Goal: Transaction & Acquisition: Purchase product/service

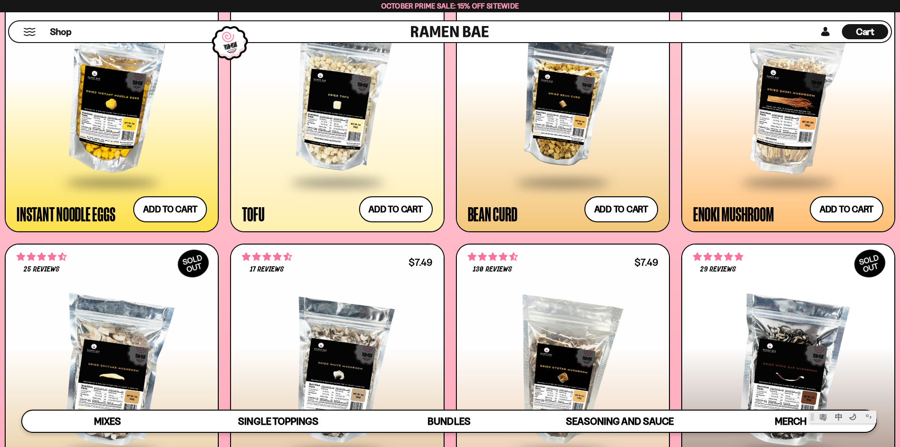
scroll to position [1323, 0]
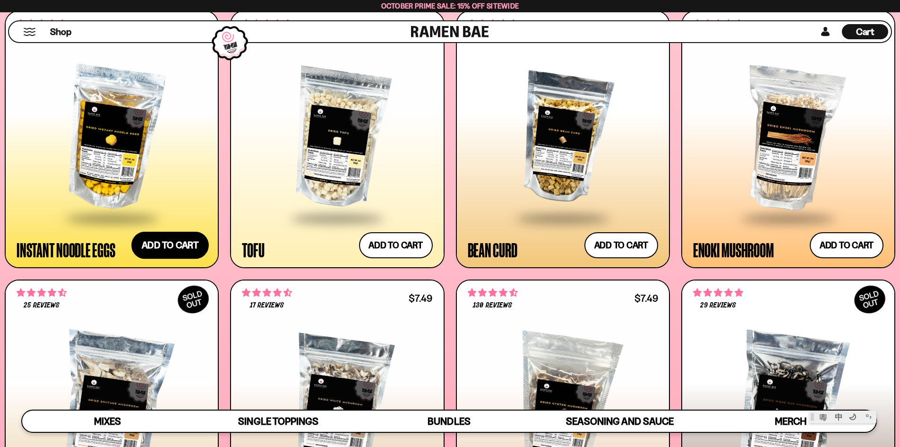
click at [168, 238] on button "Add to cart Add ― Regular price $7.49 Regular price Sale price $7.49 Unit price…" at bounding box center [169, 245] width 77 height 27
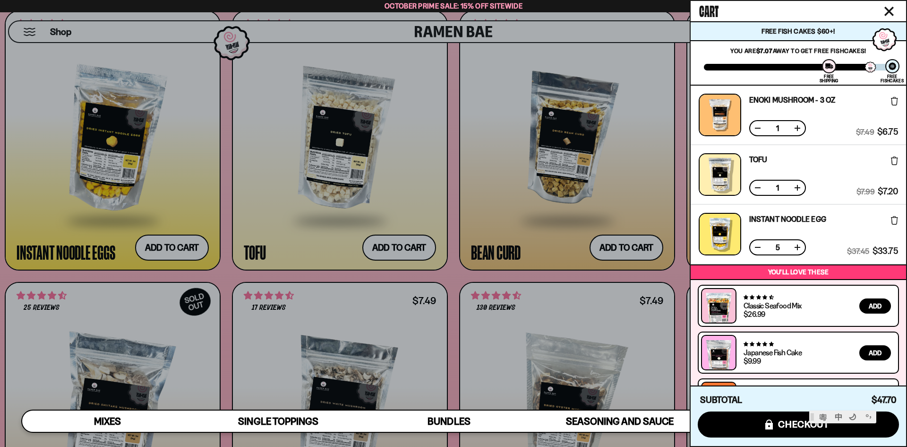
scroll to position [42, 0]
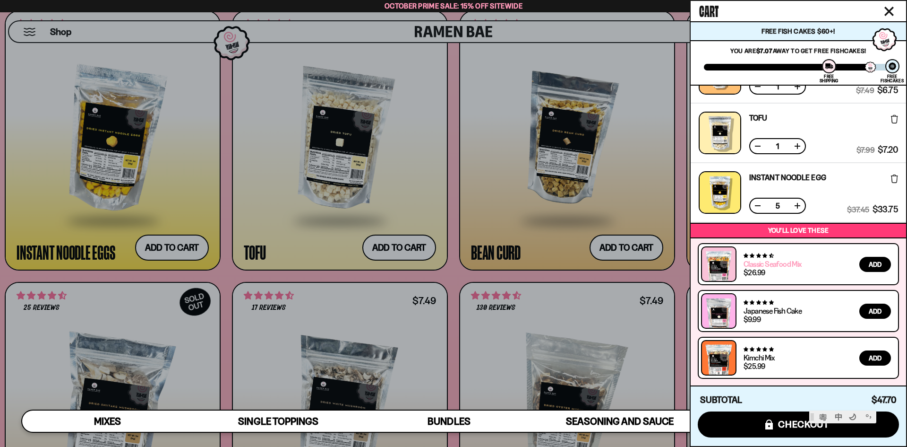
click at [757, 261] on link "Classic Seafood Mix" at bounding box center [773, 263] width 58 height 9
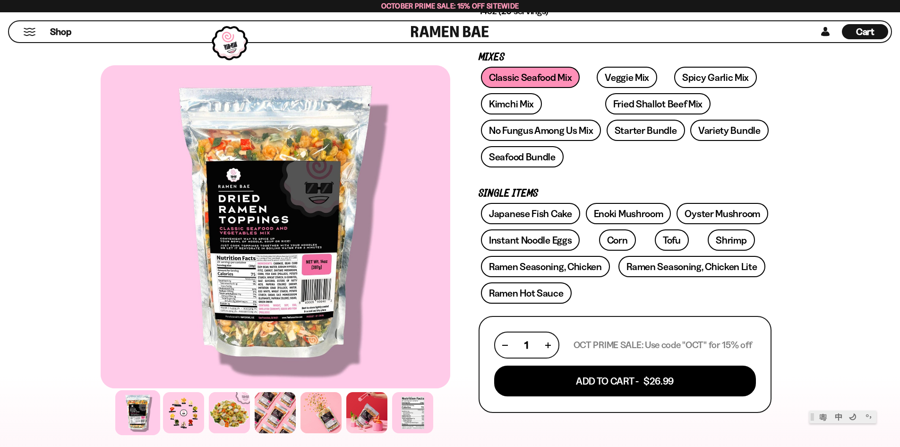
scroll to position [189, 0]
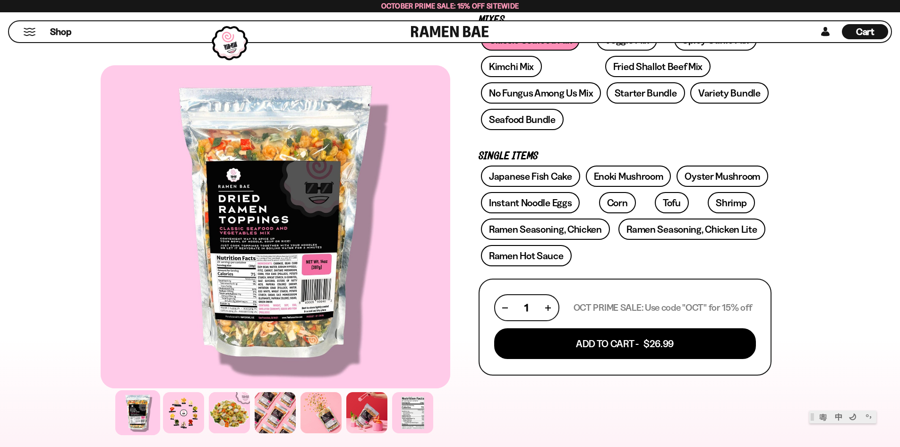
click at [256, 250] on div at bounding box center [276, 226] width 350 height 323
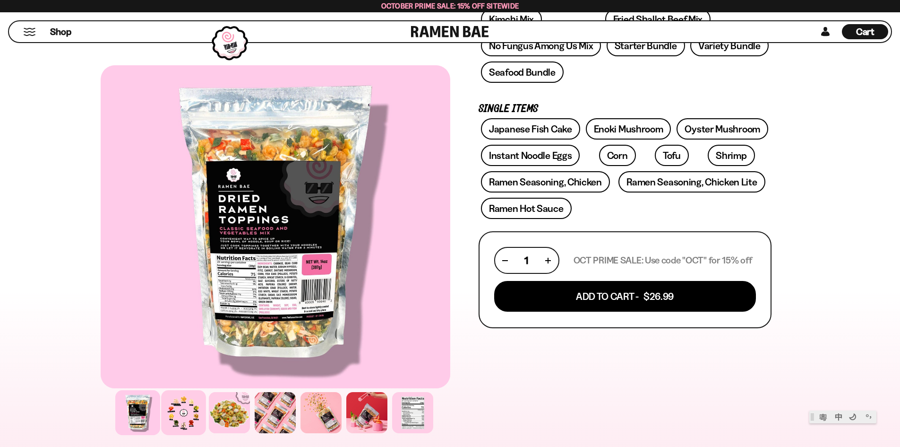
click at [186, 416] on div at bounding box center [183, 412] width 45 height 45
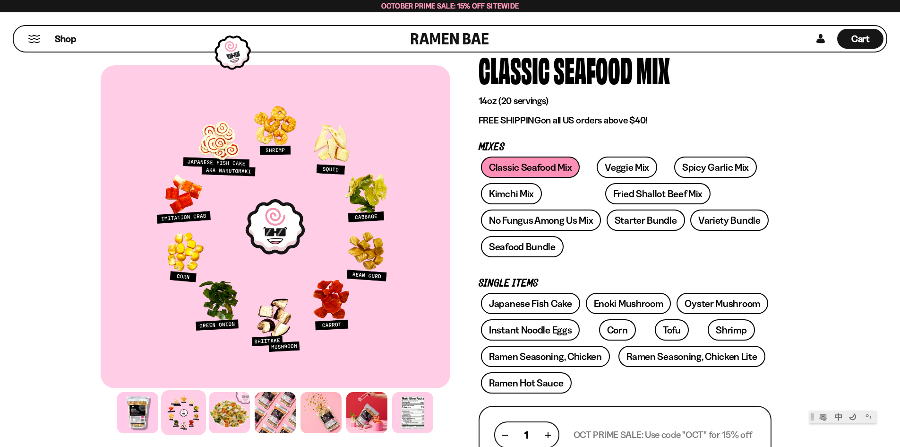
scroll to position [0, 0]
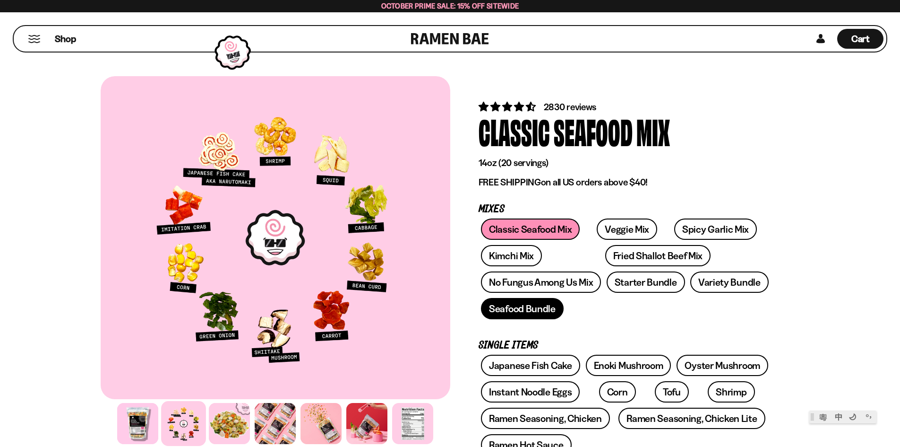
click at [550, 306] on link "Seafood Bundle" at bounding box center [522, 308] width 83 height 21
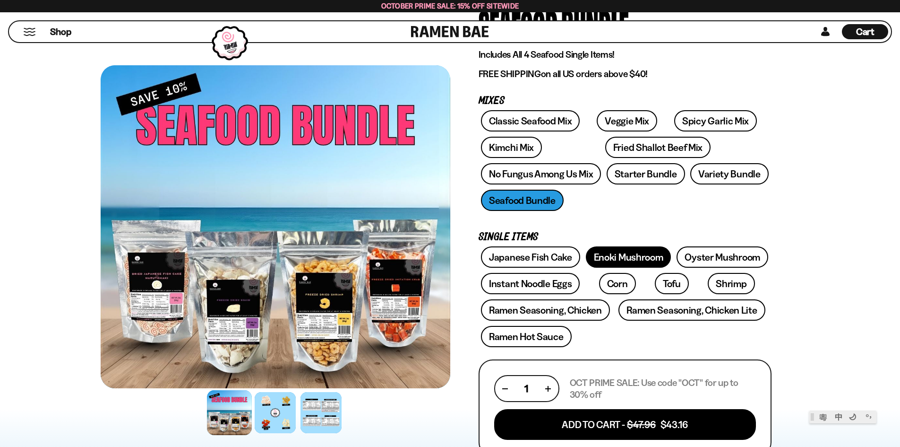
scroll to position [142, 0]
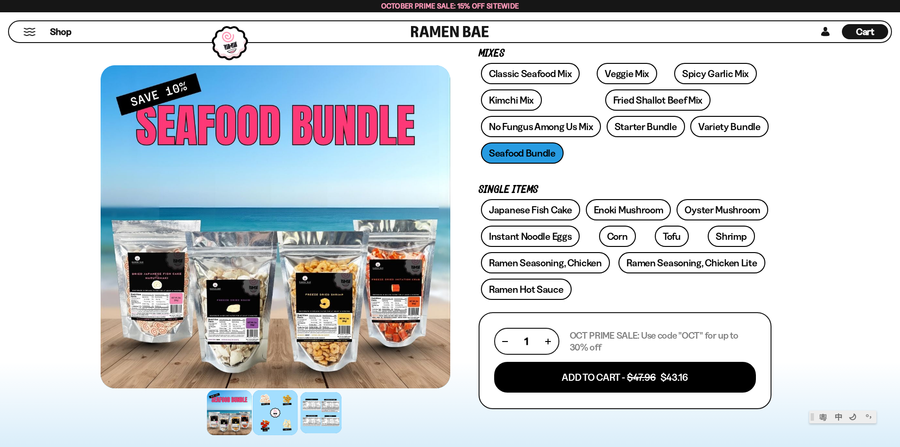
click at [282, 417] on div at bounding box center [275, 412] width 45 height 45
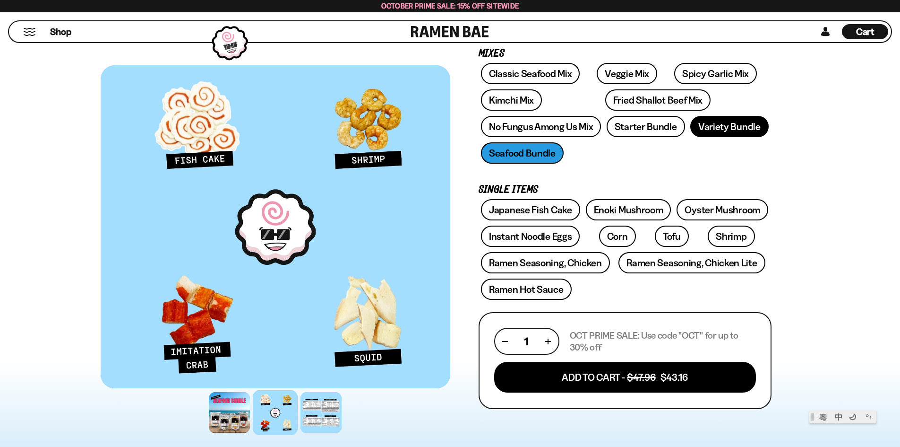
click at [725, 124] on link "Variety Bundle" at bounding box center [729, 126] width 78 height 21
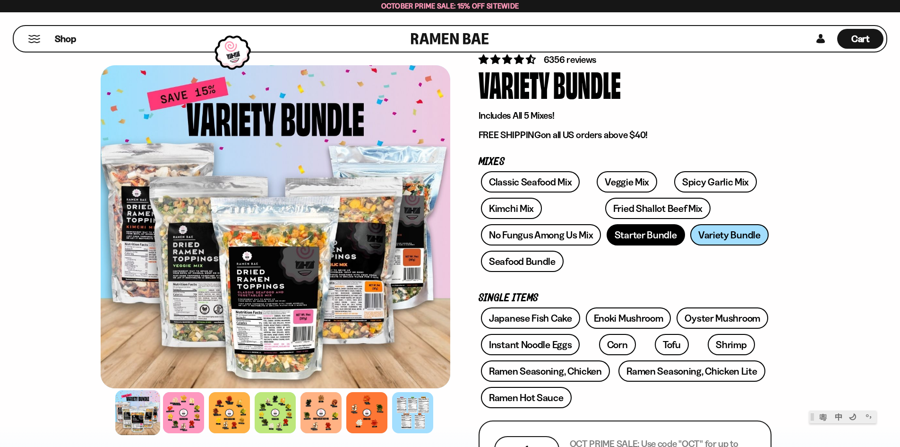
click at [628, 240] on link "Starter Bundle" at bounding box center [646, 234] width 78 height 21
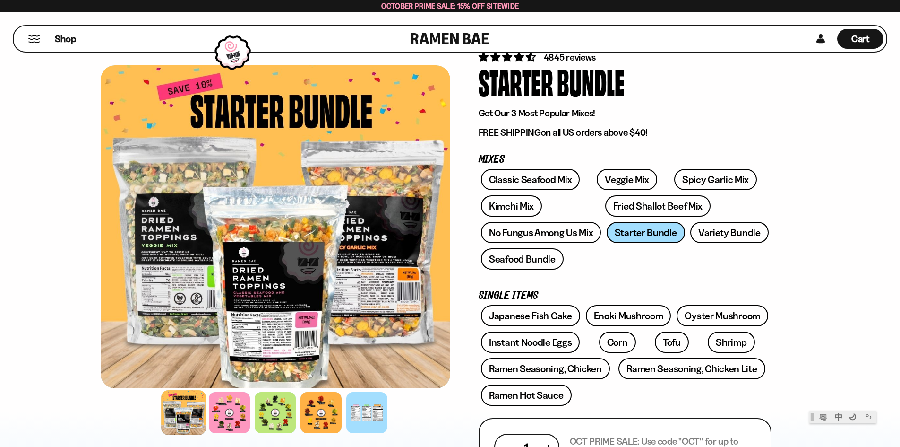
scroll to position [95, 0]
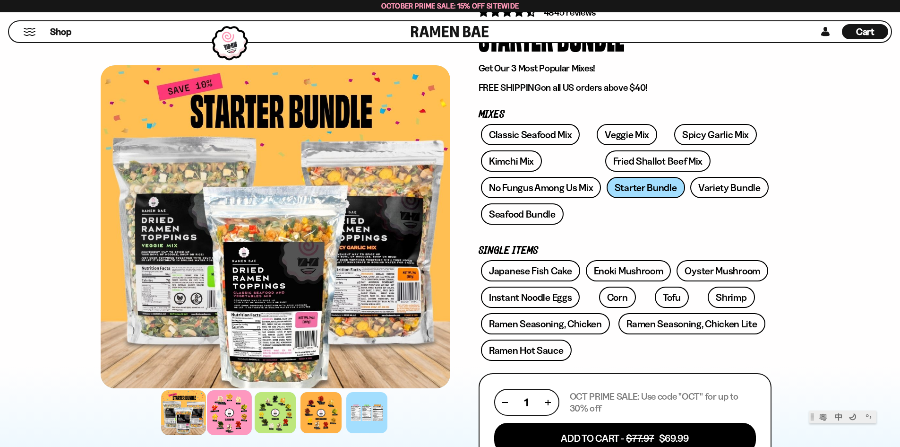
click at [231, 408] on div at bounding box center [229, 412] width 45 height 45
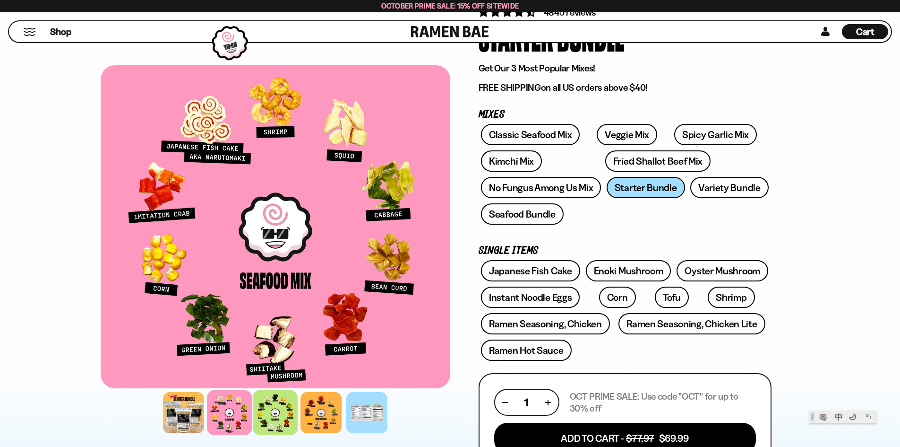
click at [287, 417] on div at bounding box center [275, 412] width 45 height 45
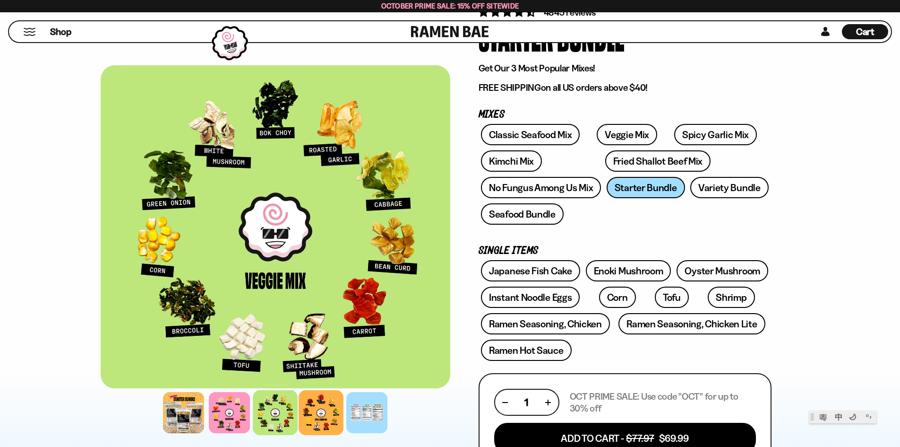
click at [322, 426] on div at bounding box center [321, 412] width 45 height 45
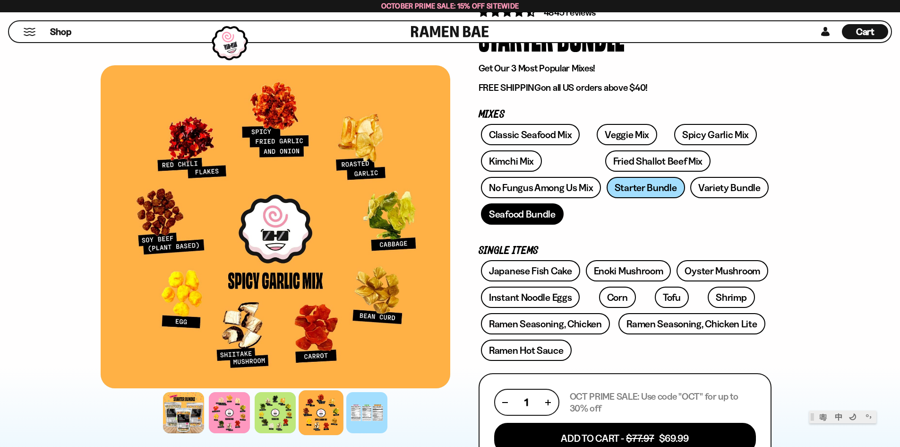
click at [512, 216] on link "Seafood Bundle" at bounding box center [522, 213] width 83 height 21
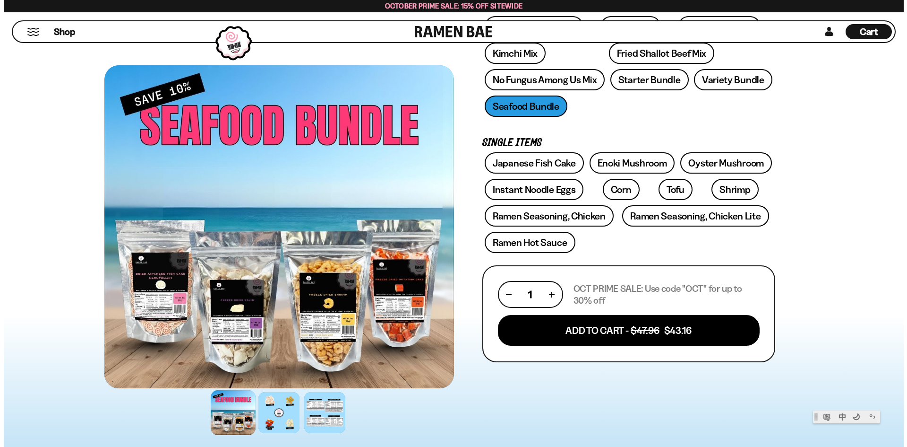
scroll to position [189, 0]
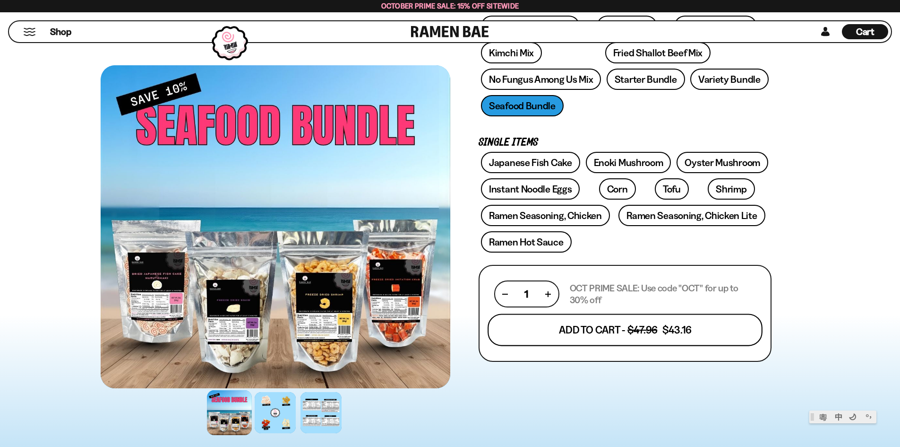
click at [678, 334] on button "Add To Cart - $47.96 $43.16" at bounding box center [625, 329] width 275 height 32
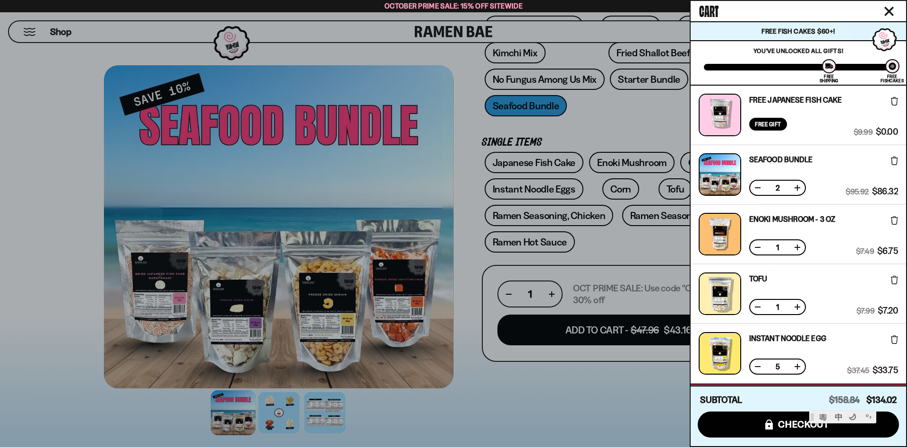
click at [891, 216] on icon at bounding box center [894, 220] width 7 height 9
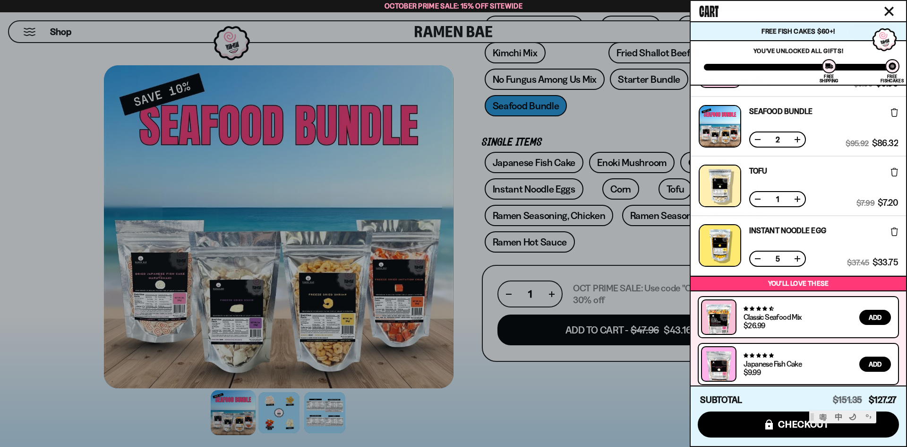
scroll to position [101, 0]
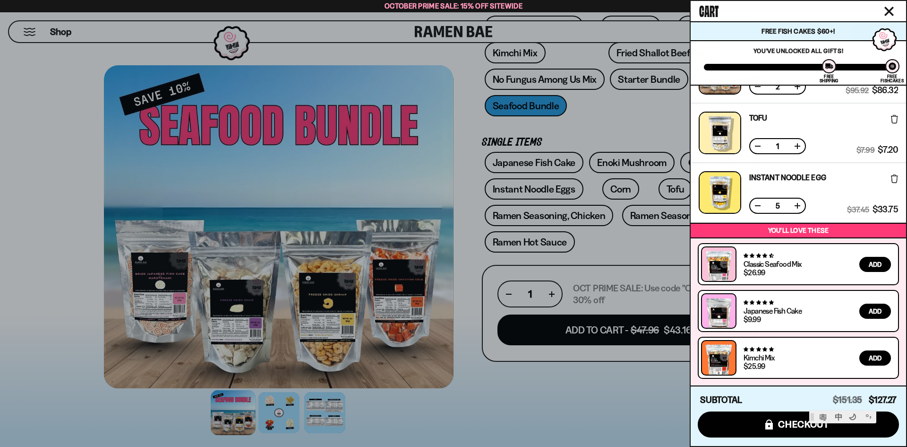
click at [759, 202] on button at bounding box center [757, 205] width 9 height 9
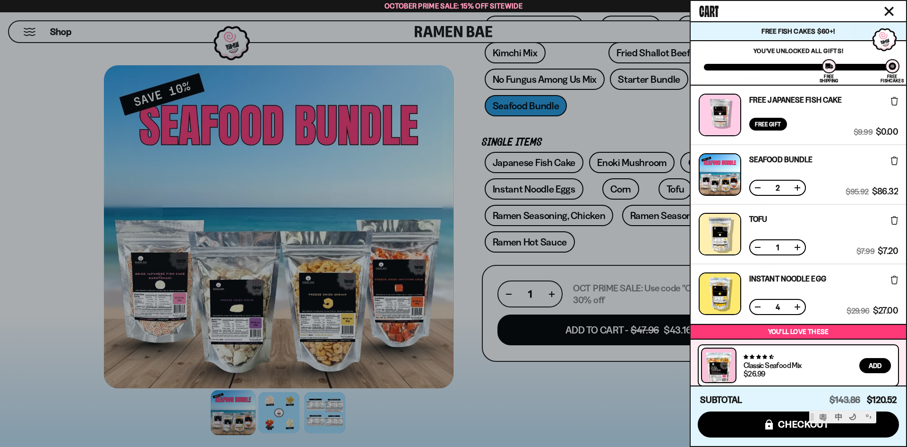
click at [756, 182] on div "2" at bounding box center [777, 188] width 57 height 16
click at [758, 187] on button at bounding box center [757, 187] width 9 height 9
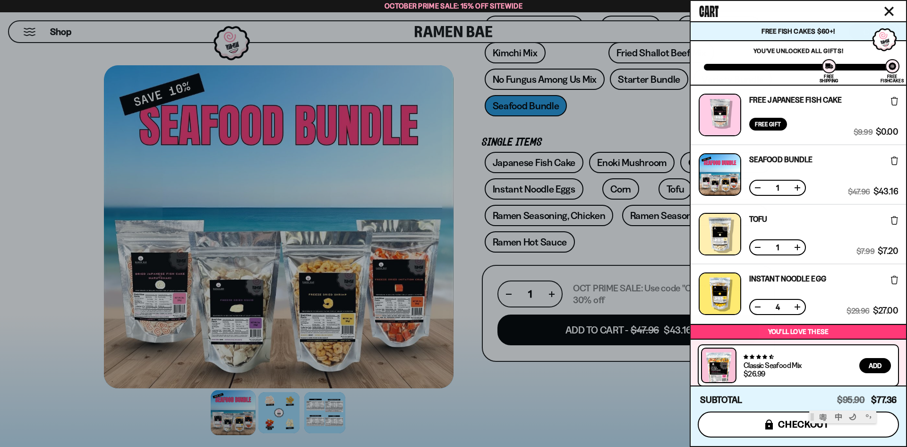
click at [783, 424] on span "checkout" at bounding box center [804, 424] width 52 height 10
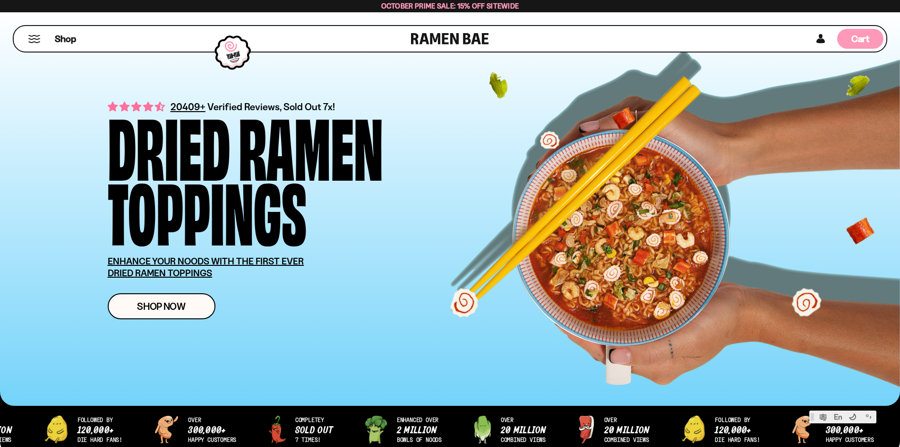
click at [864, 38] on span "Cart" at bounding box center [861, 38] width 18 height 11
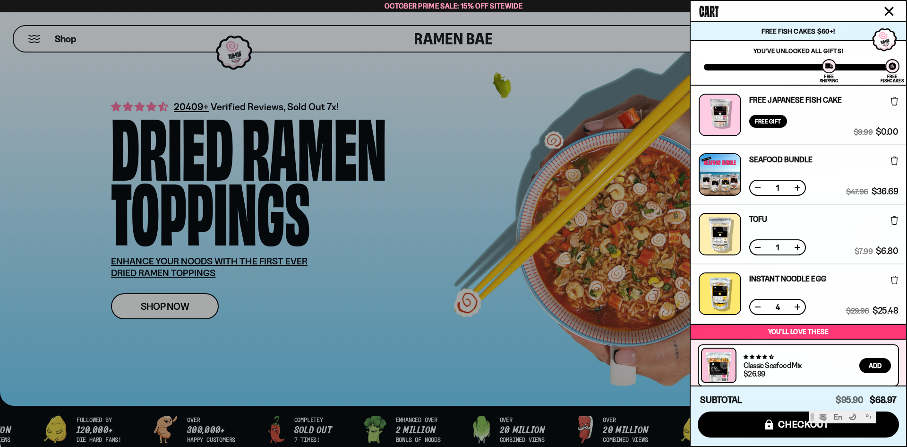
click at [891, 164] on icon at bounding box center [894, 160] width 7 height 9
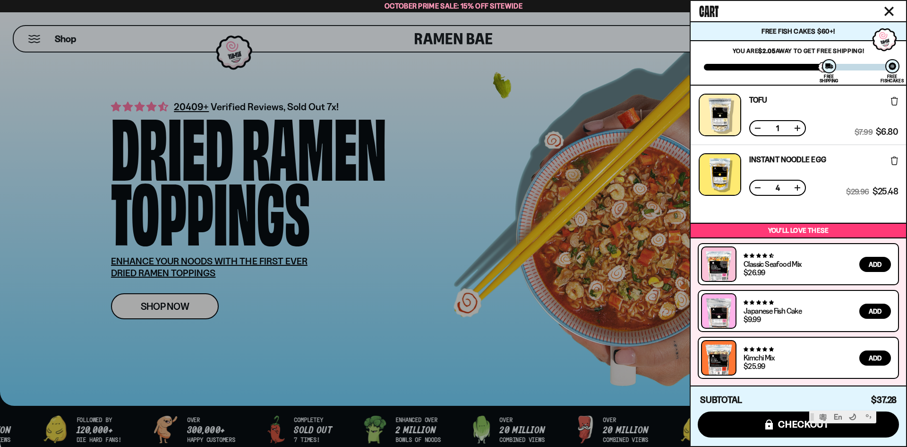
click at [53, 38] on div at bounding box center [453, 223] width 907 height 447
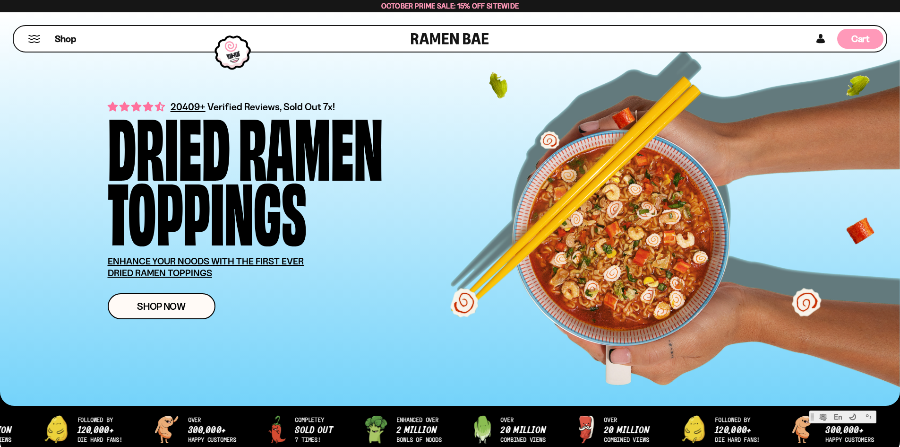
click at [847, 37] on div "Cart D0381C2F-513E-4F90-8A41-6F0A75DCBAAA" at bounding box center [860, 39] width 46 height 20
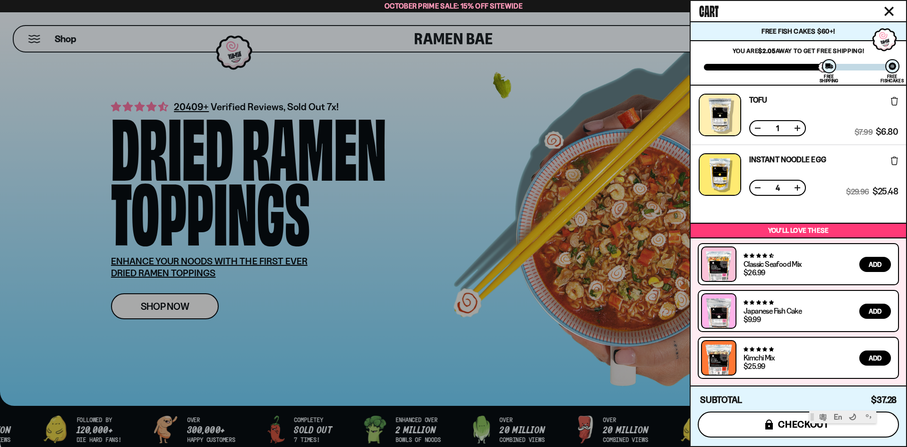
click at [758, 423] on button "icons8-lock checkout" at bounding box center [798, 424] width 201 height 26
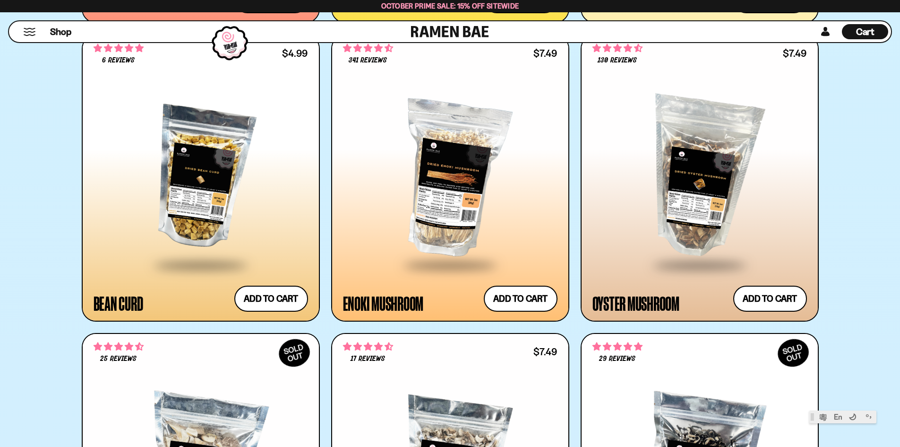
scroll to position [1985, 0]
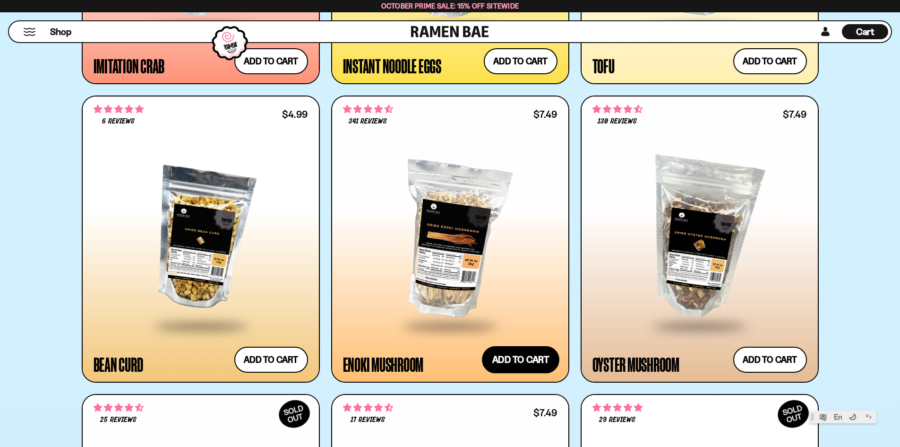
click at [552, 365] on button "Add to cart Add ― Regular price $7.49 Regular price Sale price $7.49 Unit price…" at bounding box center [520, 358] width 77 height 27
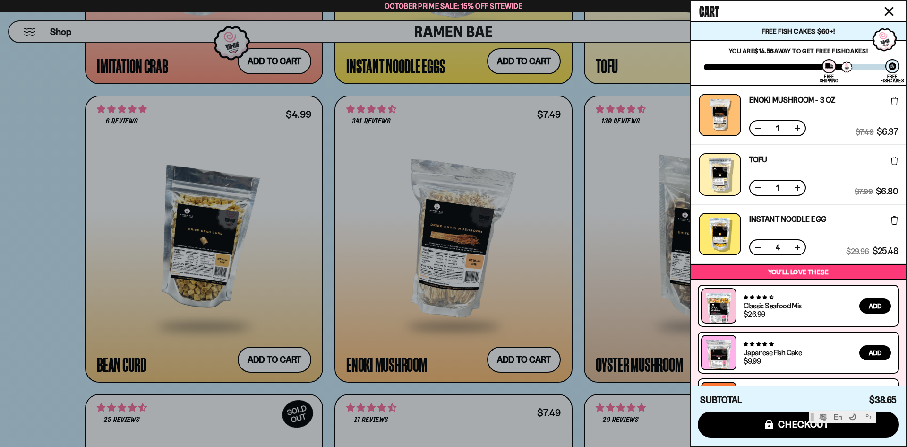
click at [16, 217] on div at bounding box center [453, 223] width 907 height 447
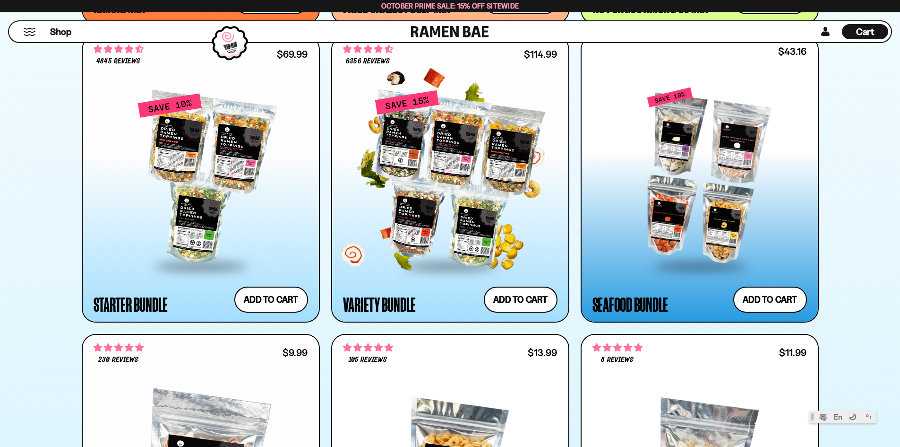
scroll to position [1134, 0]
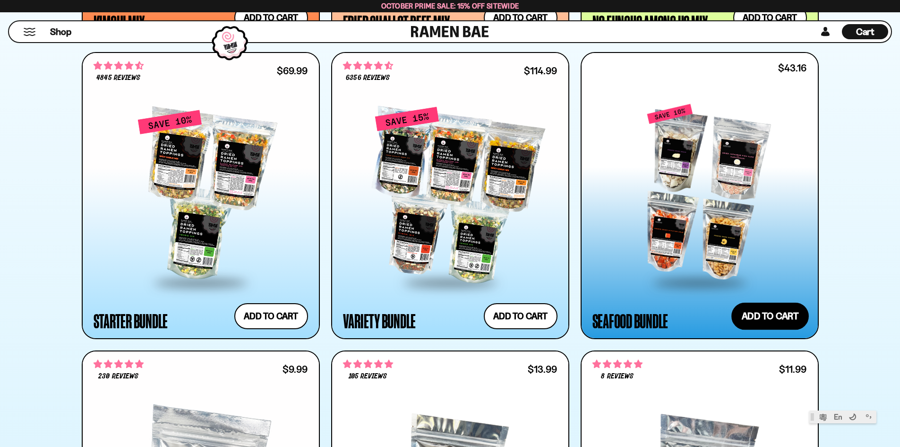
click at [789, 315] on button "Add to cart Add ― Regular price $43.16 Regular price $47.96 USD Sale price $43.…" at bounding box center [770, 315] width 77 height 27
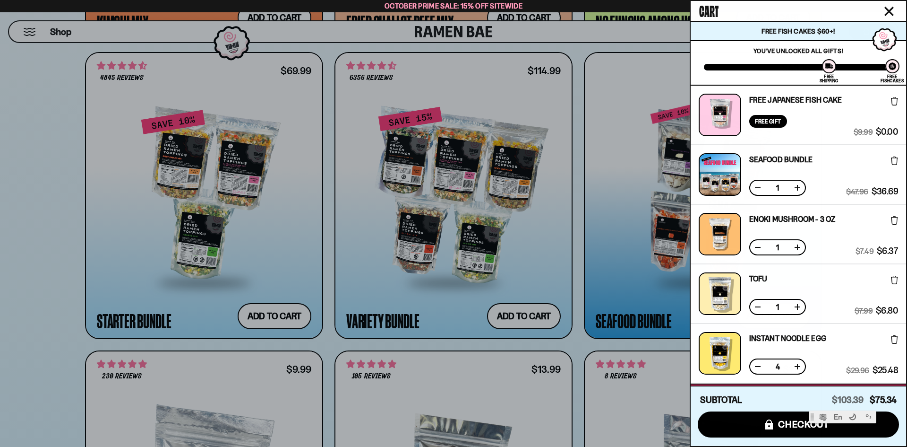
click at [42, 286] on div at bounding box center [453, 223] width 907 height 447
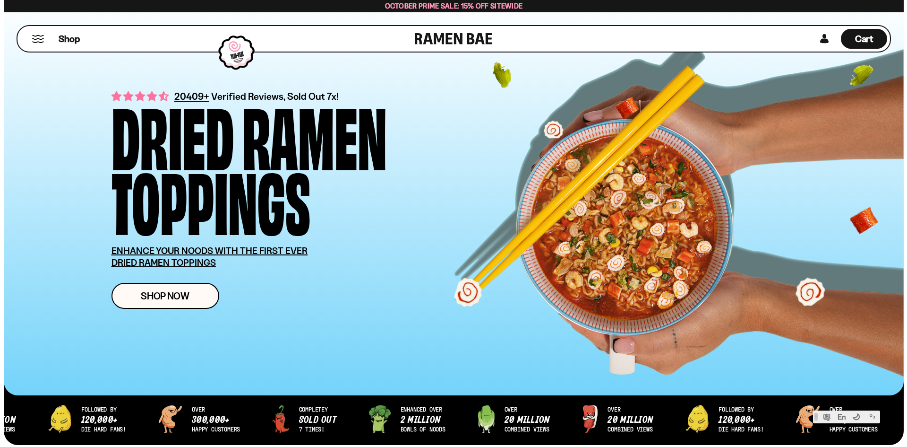
scroll to position [0, 0]
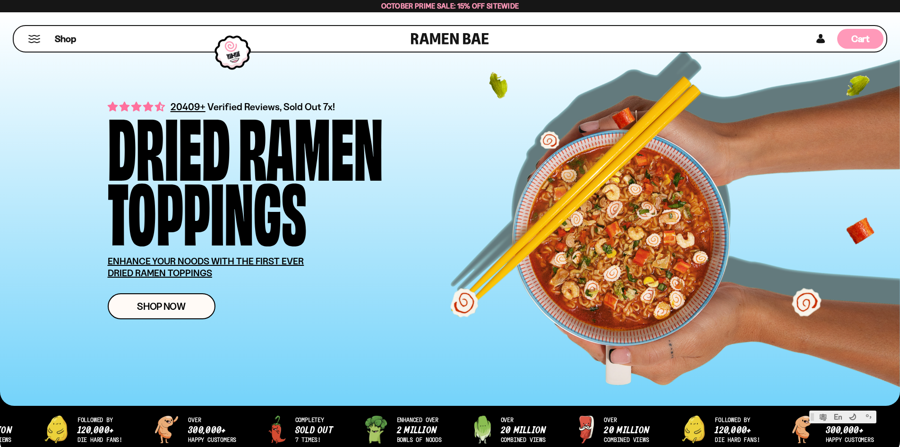
click at [848, 44] on div "Cart D0381C2F-513E-4F90-8A41-6F0A75DCBAAA" at bounding box center [860, 39] width 46 height 20
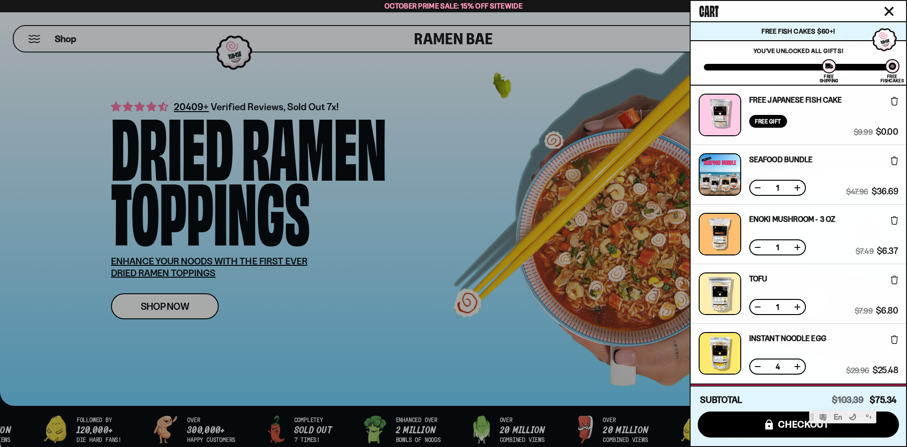
click at [717, 172] on div at bounding box center [720, 174] width 43 height 43
click at [761, 157] on link "Seafood Bundle" at bounding box center [780, 159] width 63 height 8
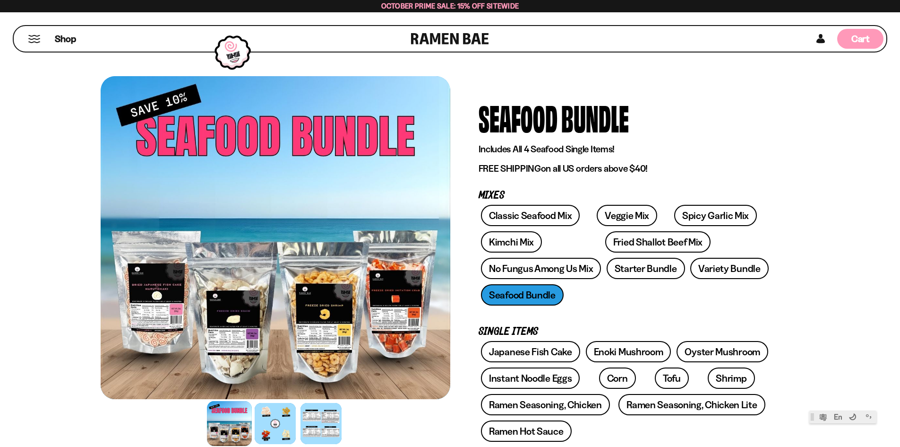
click at [860, 36] on span "Cart" at bounding box center [861, 38] width 18 height 11
click at [850, 38] on div "Cart D0381C2F-513E-4F90-8A41-6F0A75DCBAAA" at bounding box center [860, 39] width 46 height 20
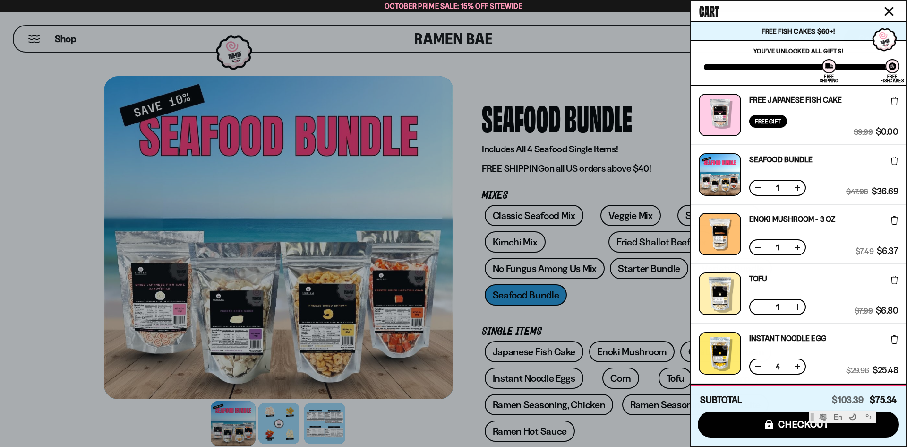
click at [894, 220] on icon at bounding box center [894, 220] width 7 height 9
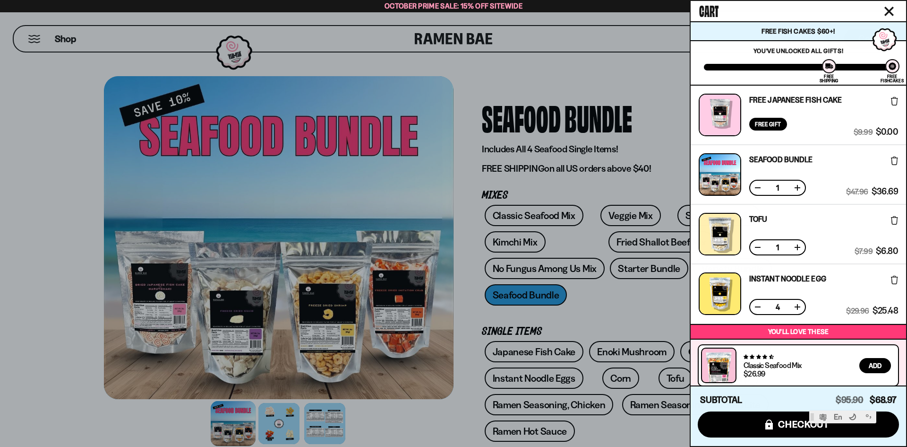
click at [758, 306] on button at bounding box center [757, 306] width 9 height 9
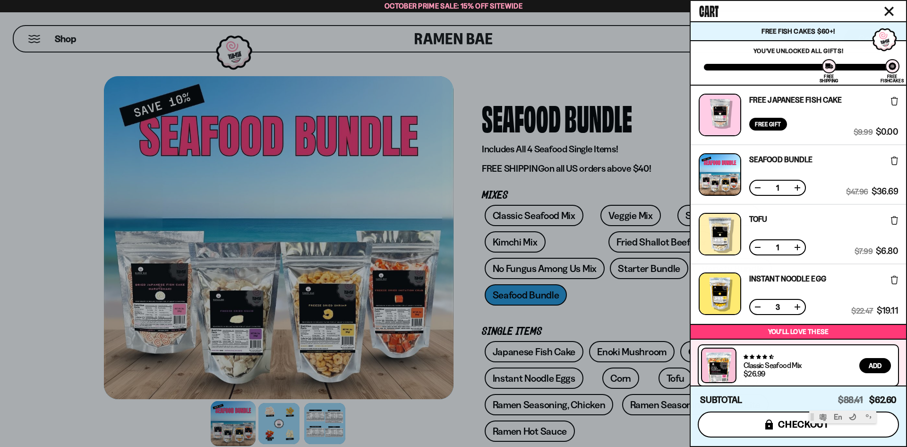
click at [753, 423] on button "icons8-lock checkout" at bounding box center [798, 424] width 201 height 26
